Goal: Task Accomplishment & Management: Complete application form

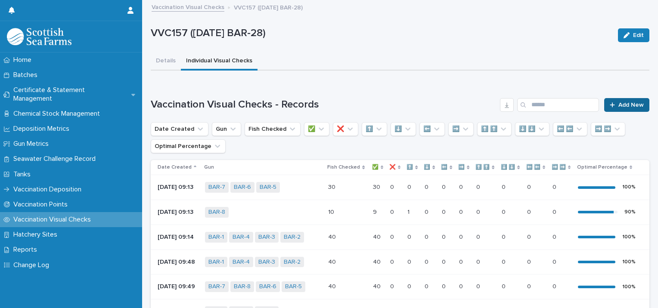
click at [621, 104] on span "Add New" at bounding box center [630, 105] width 25 height 6
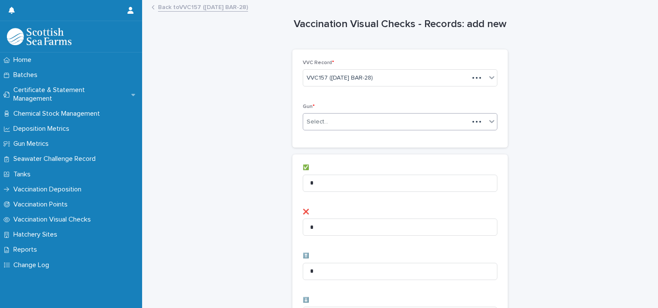
click at [329, 123] on div "Select..." at bounding box center [386, 122] width 166 height 14
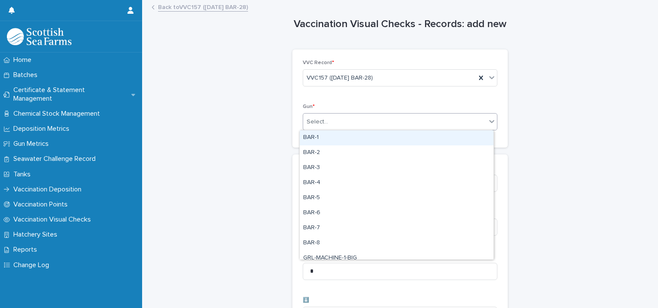
click at [322, 139] on div "BAR-1" at bounding box center [397, 137] width 194 height 15
click at [351, 126] on div "BAR-1" at bounding box center [389, 121] width 173 height 15
drag, startPoint x: 343, startPoint y: 142, endPoint x: 352, endPoint y: 134, distance: 12.5
click at [344, 142] on div "BAR-2" at bounding box center [397, 137] width 194 height 15
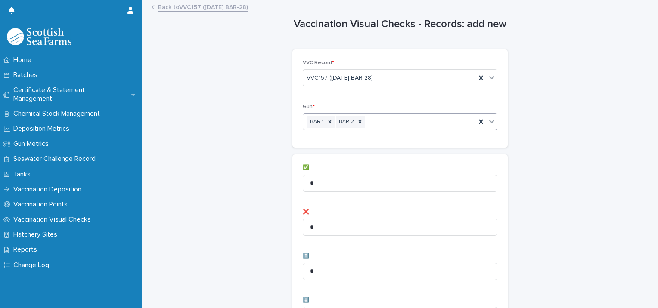
click at [368, 120] on div "BAR-1 BAR-2" at bounding box center [389, 121] width 173 height 15
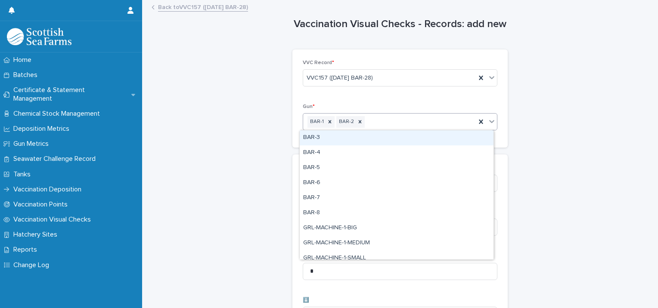
click at [355, 136] on div "BAR-3" at bounding box center [397, 137] width 194 height 15
click at [389, 120] on div "BAR-1 BAR-2 BAR-3" at bounding box center [389, 121] width 173 height 15
click at [365, 142] on div "BAR-4" at bounding box center [397, 137] width 194 height 15
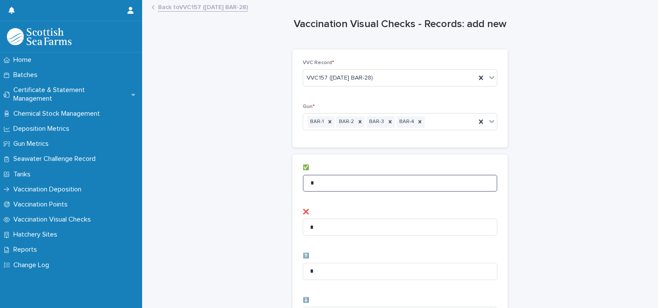
drag, startPoint x: 327, startPoint y: 183, endPoint x: 293, endPoint y: 173, distance: 35.5
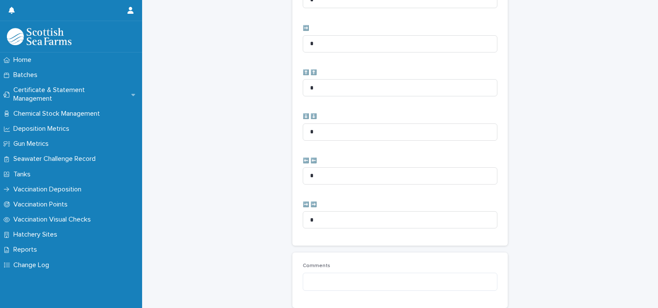
scroll to position [430, 0]
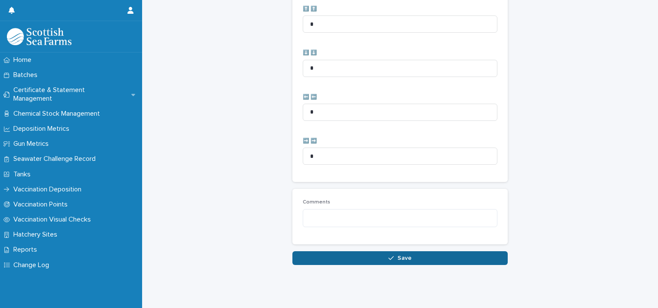
type input "**"
click at [374, 257] on button "Save" at bounding box center [399, 258] width 215 height 14
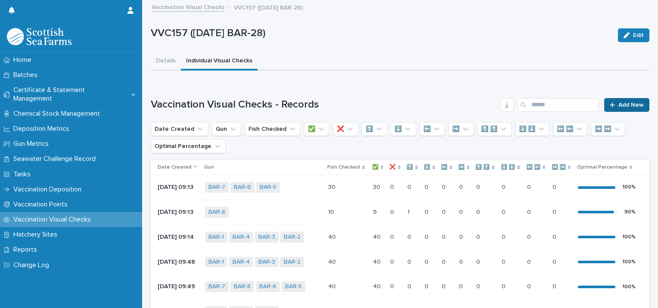
click at [641, 105] on link "Add New" at bounding box center [626, 105] width 45 height 14
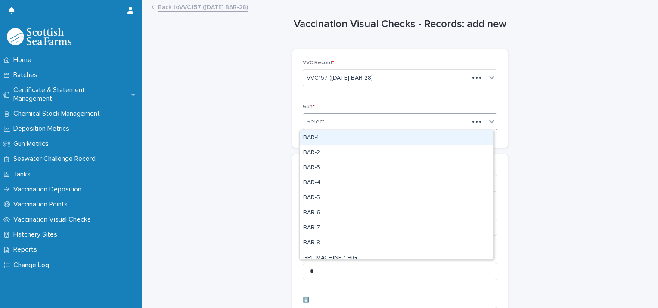
click at [345, 117] on div "Select..." at bounding box center [386, 122] width 166 height 14
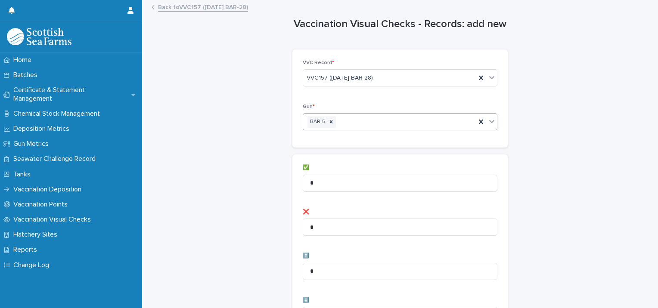
drag, startPoint x: 360, startPoint y: 119, endPoint x: 355, endPoint y: 128, distance: 11.0
click at [360, 119] on div "BAR-5" at bounding box center [389, 121] width 173 height 15
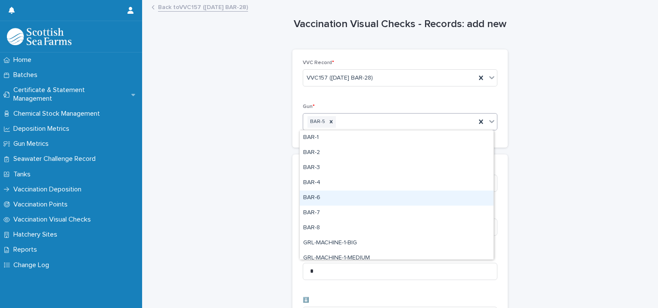
click at [328, 198] on div "BAR-6" at bounding box center [397, 198] width 194 height 15
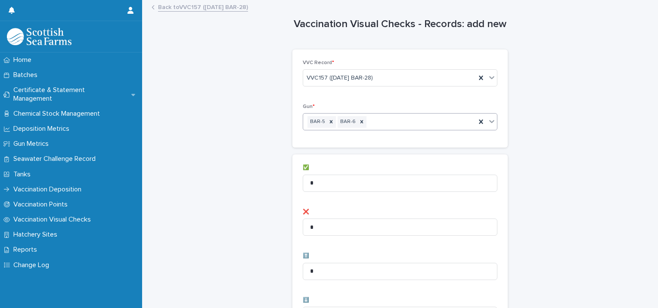
click at [377, 121] on div "BAR-5 BAR-6" at bounding box center [389, 121] width 173 height 15
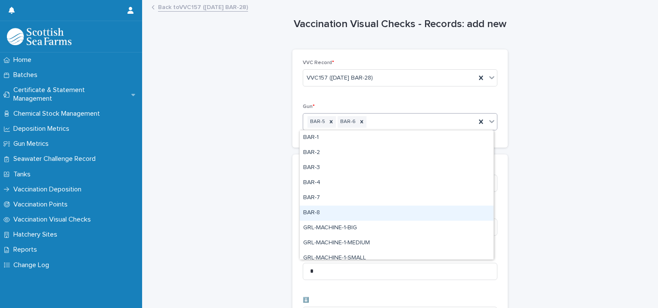
click at [326, 216] on div "BAR-8" at bounding box center [397, 213] width 194 height 15
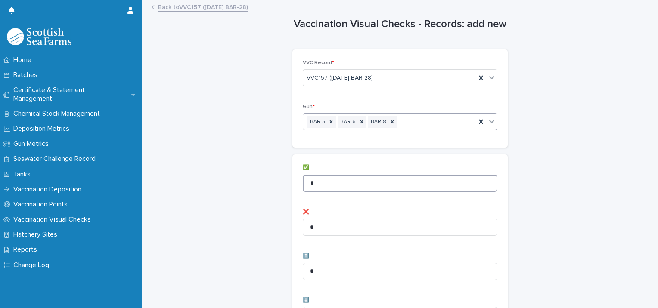
drag, startPoint x: 323, startPoint y: 182, endPoint x: 195, endPoint y: 163, distance: 130.1
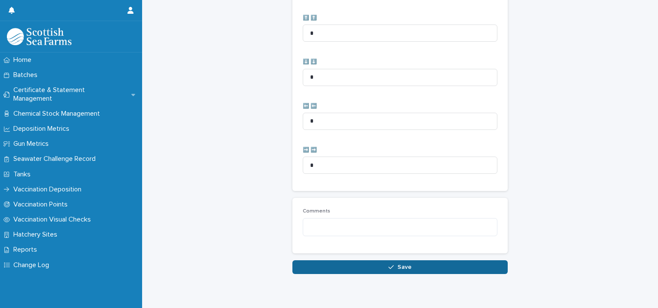
scroll to position [430, 0]
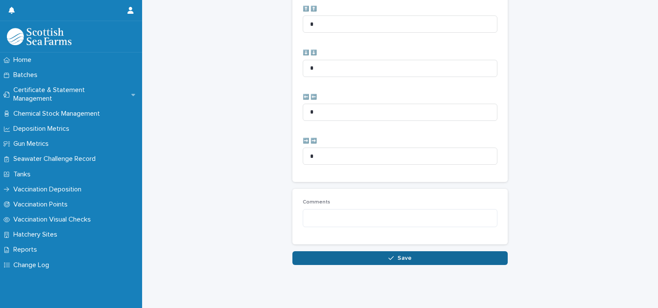
type input "**"
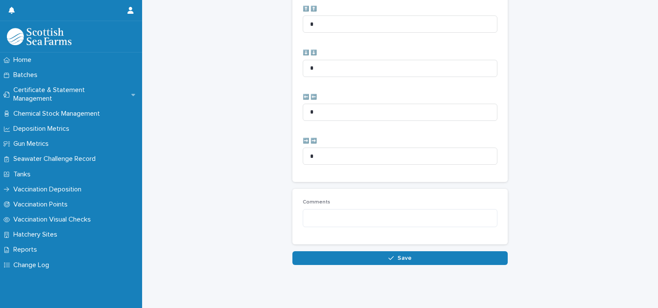
click at [361, 252] on button "Save" at bounding box center [399, 258] width 215 height 14
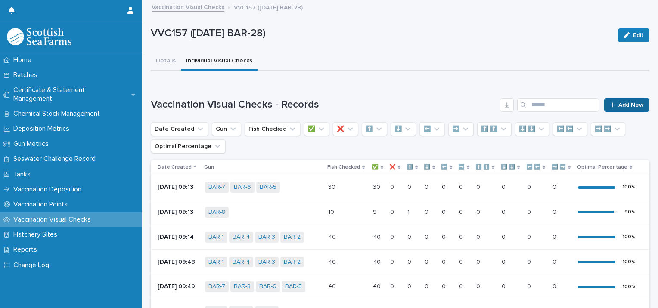
click at [618, 102] on span "Add New" at bounding box center [630, 105] width 25 height 6
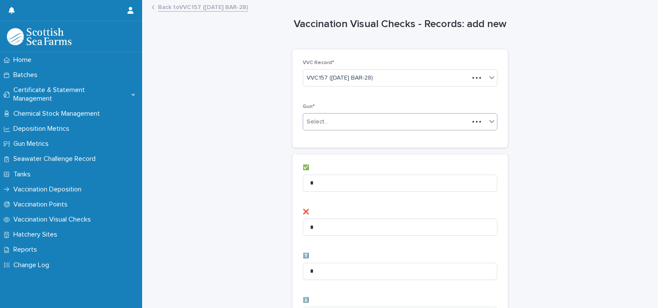
click at [356, 132] on div "Gun * Select..." at bounding box center [400, 121] width 195 height 34
click at [355, 124] on div "Select..." at bounding box center [394, 122] width 183 height 14
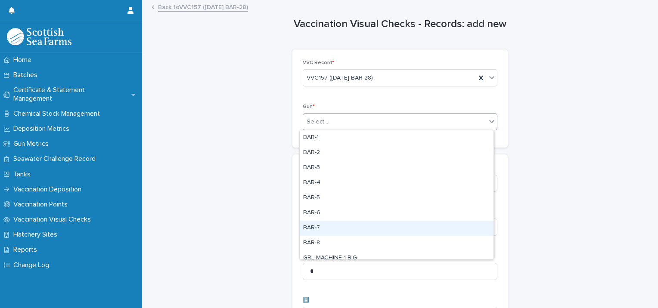
click at [319, 229] on div "BAR-7" at bounding box center [397, 228] width 194 height 15
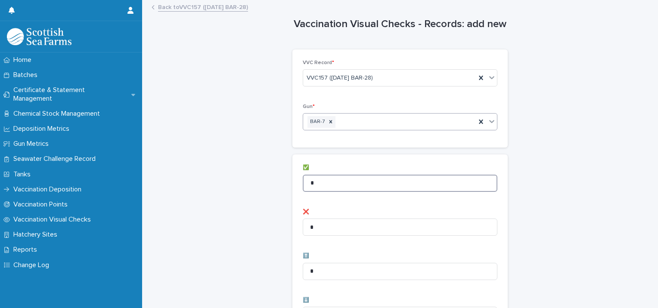
drag, startPoint x: 320, startPoint y: 184, endPoint x: 257, endPoint y: 176, distance: 64.3
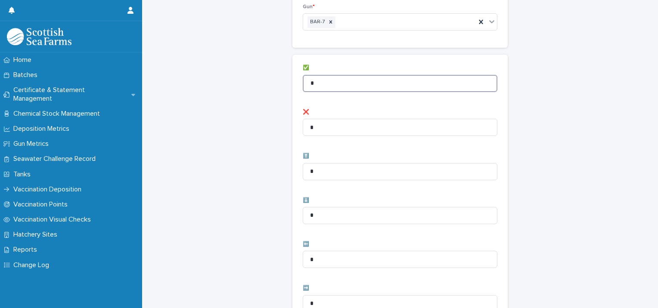
scroll to position [172, 0]
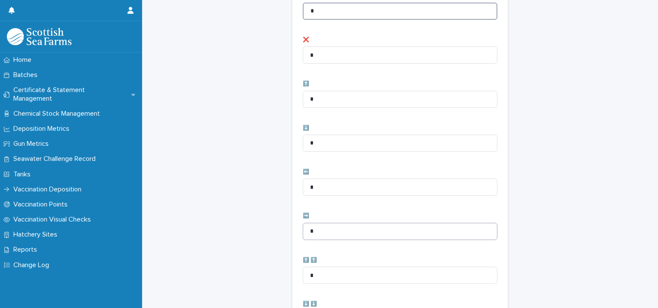
type input "*"
drag, startPoint x: 327, startPoint y: 237, endPoint x: 267, endPoint y: 228, distance: 61.0
click at [287, 234] on div "Vaccination Visual Checks - Records: add new Loading... Saving… Loading... Savi…" at bounding box center [400, 173] width 498 height 688
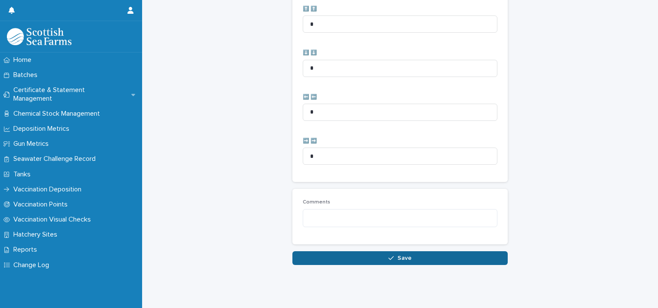
scroll to position [430, 0]
type input "*"
click at [430, 255] on button "Save" at bounding box center [399, 258] width 215 height 14
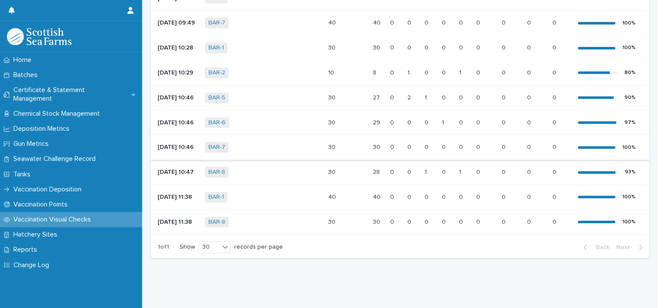
scroll to position [293, 0]
